Goal: Transaction & Acquisition: Purchase product/service

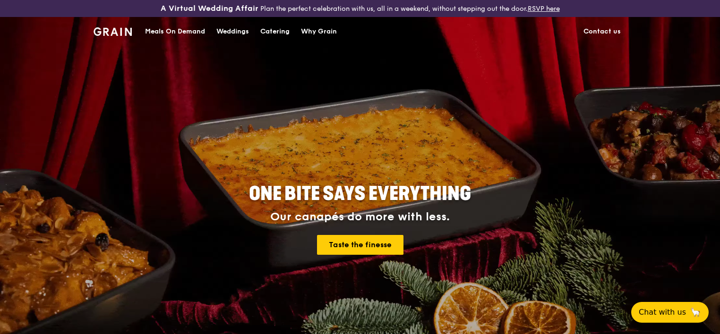
click at [283, 32] on div "Catering" at bounding box center [274, 31] width 29 height 28
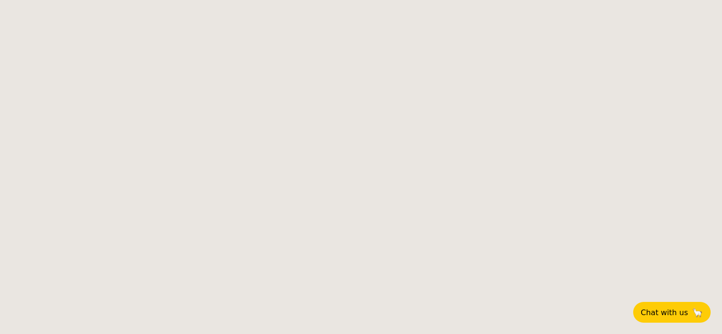
select select
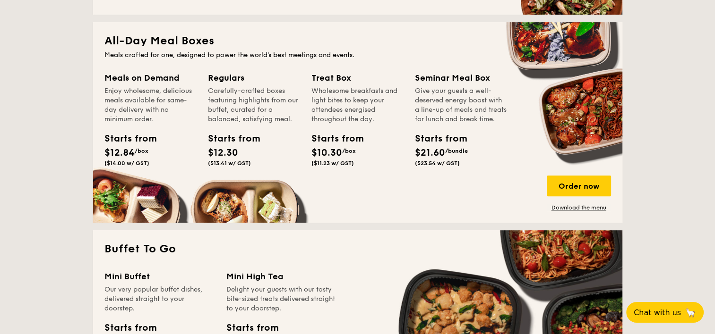
scroll to position [378, 0]
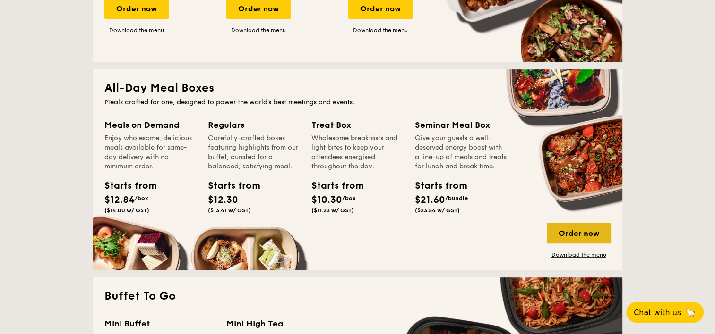
click at [588, 236] on div "Order now" at bounding box center [578, 233] width 64 height 21
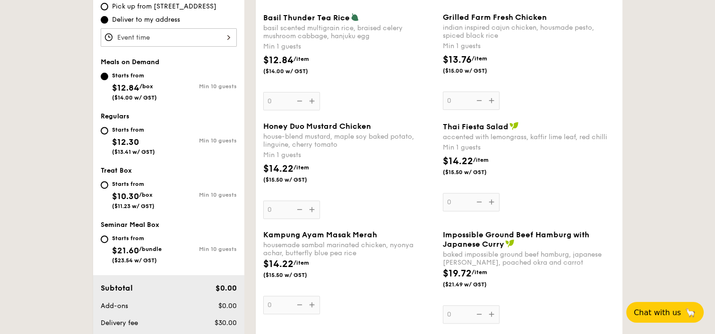
scroll to position [236, 0]
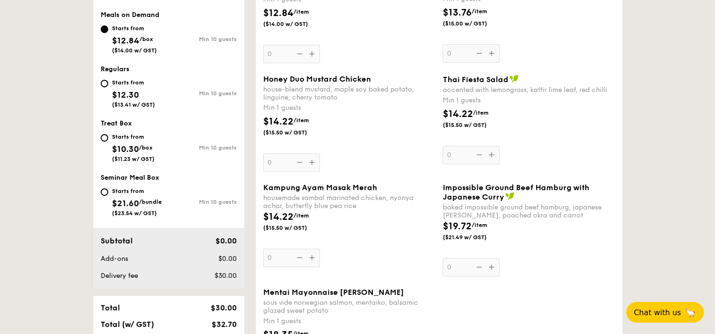
select select
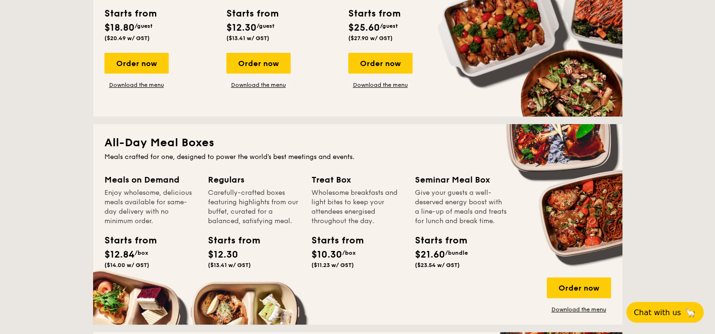
scroll to position [370, 0]
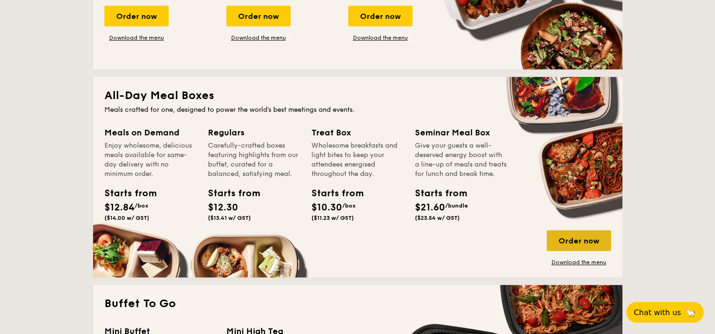
click at [571, 242] on div "Order now" at bounding box center [578, 240] width 64 height 21
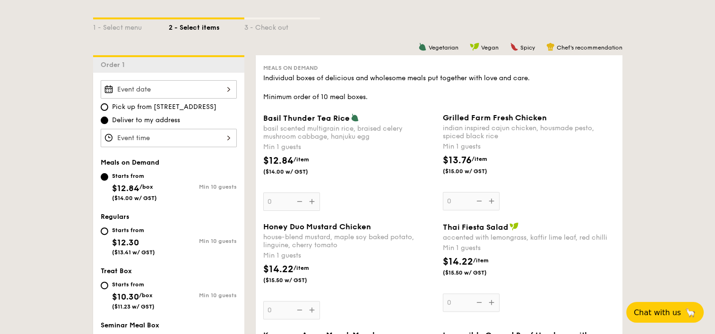
scroll to position [41, 0]
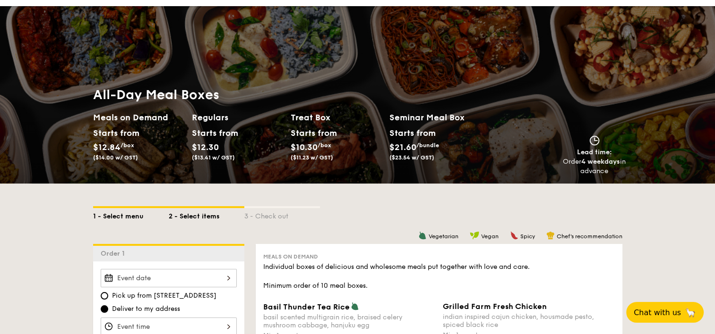
click at [112, 215] on div "1 - Select menu" at bounding box center [131, 214] width 76 height 13
select select
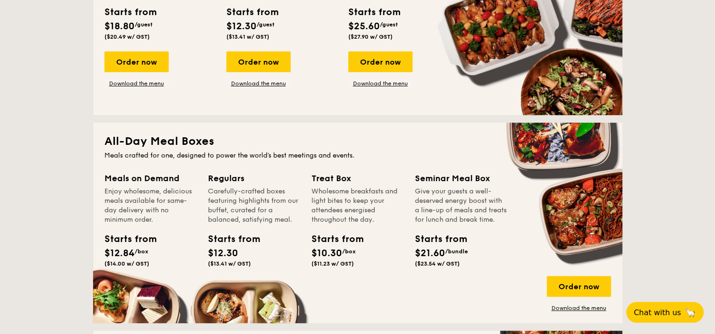
scroll to position [372, 0]
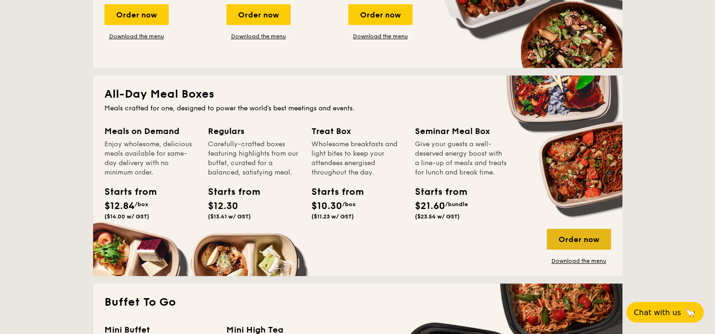
click at [568, 240] on div "Order now" at bounding box center [578, 239] width 64 height 21
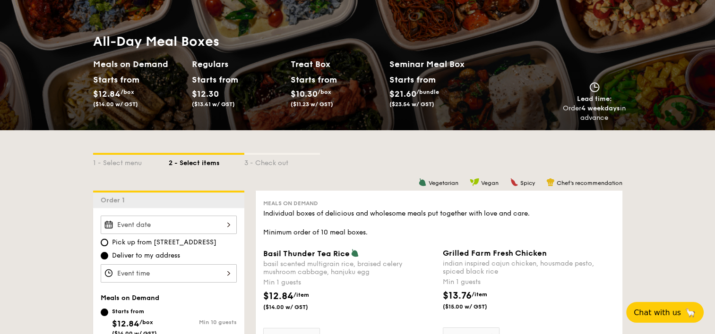
scroll to position [47, 0]
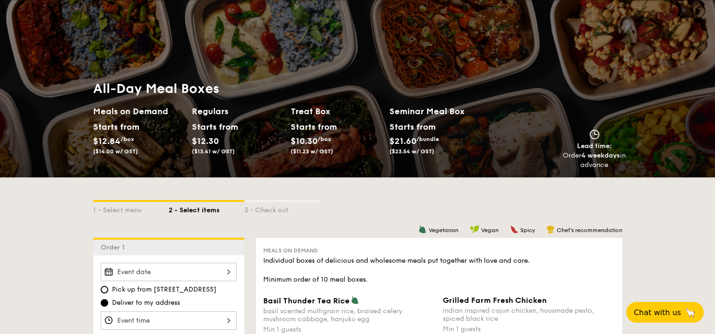
select select
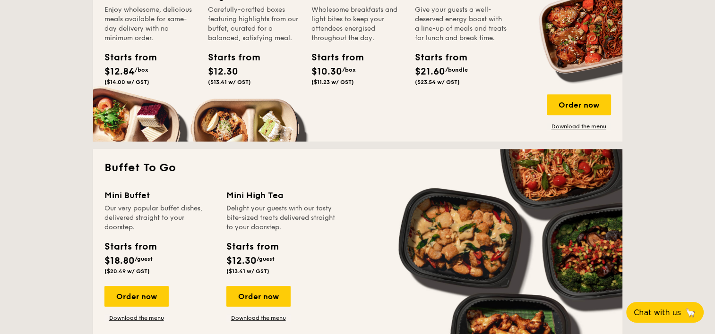
scroll to position [554, 0]
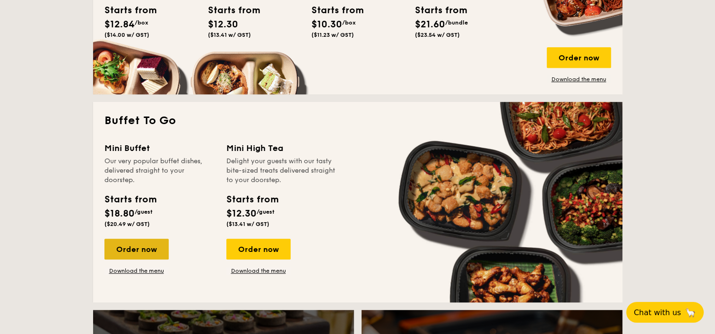
click at [132, 251] on div "Order now" at bounding box center [136, 249] width 64 height 21
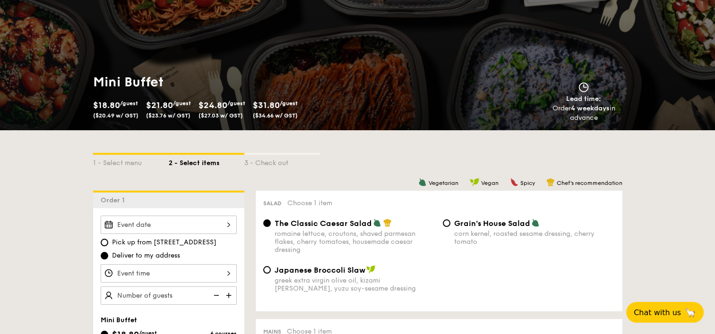
scroll to position [47, 0]
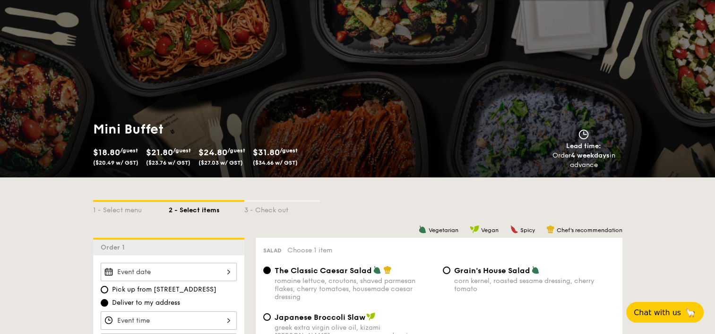
scroll to position [1396, 0]
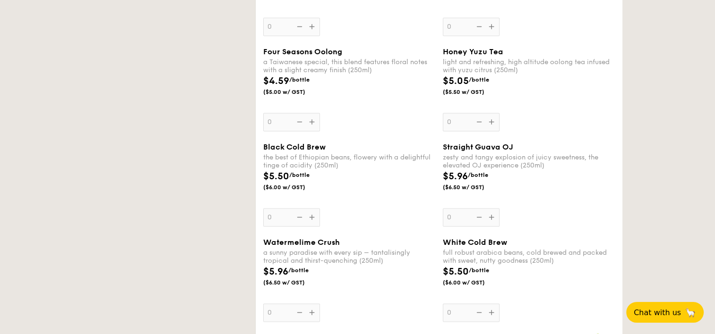
select select
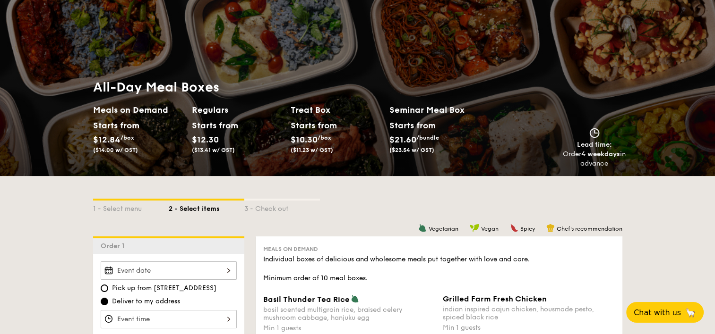
scroll to position [1, 0]
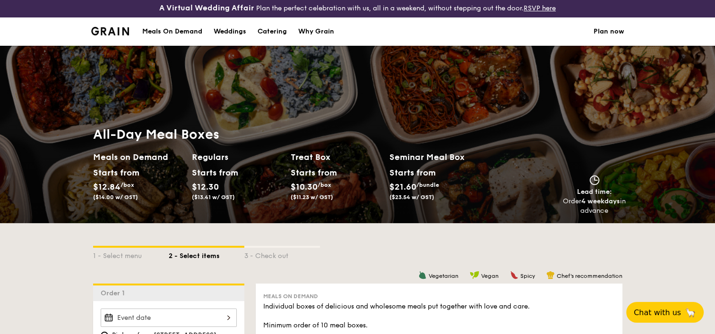
click at [187, 31] on div "Meals On Demand" at bounding box center [172, 31] width 60 height 28
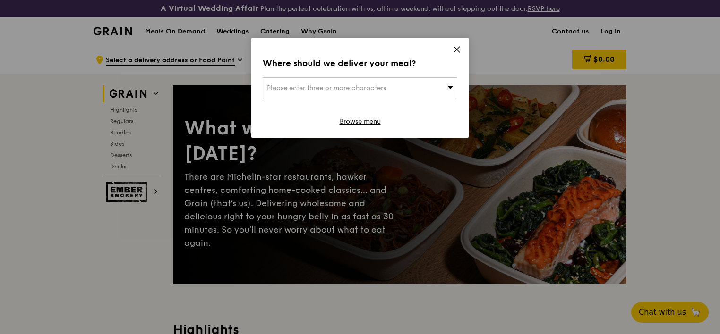
click at [458, 47] on icon at bounding box center [456, 49] width 9 height 9
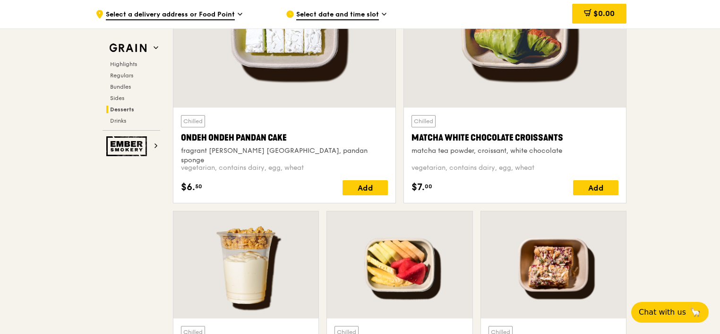
scroll to position [3118, 0]
